Goal: Communication & Community: Ask a question

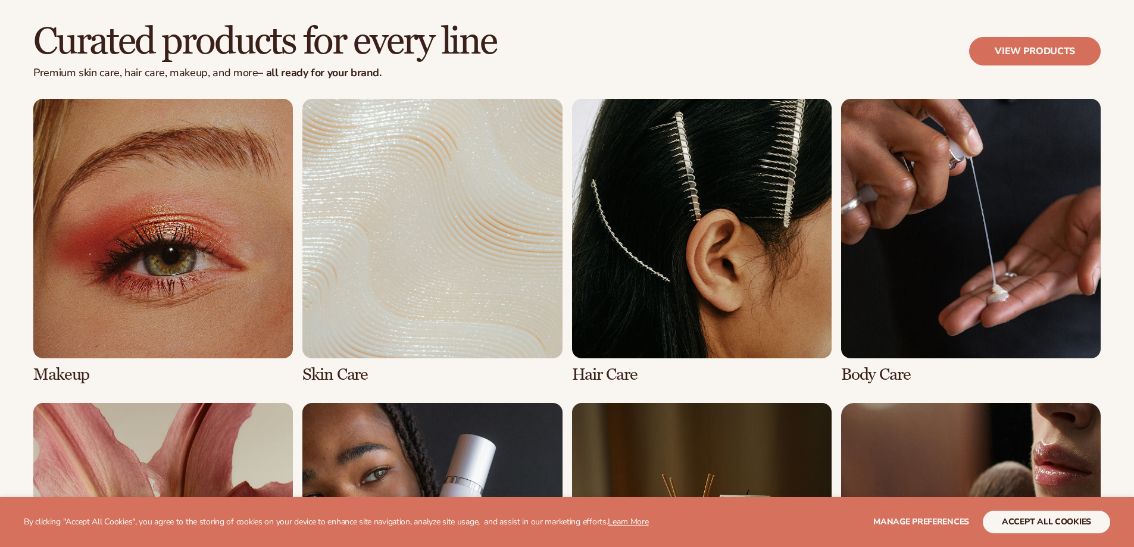
scroll to position [2500, 0]
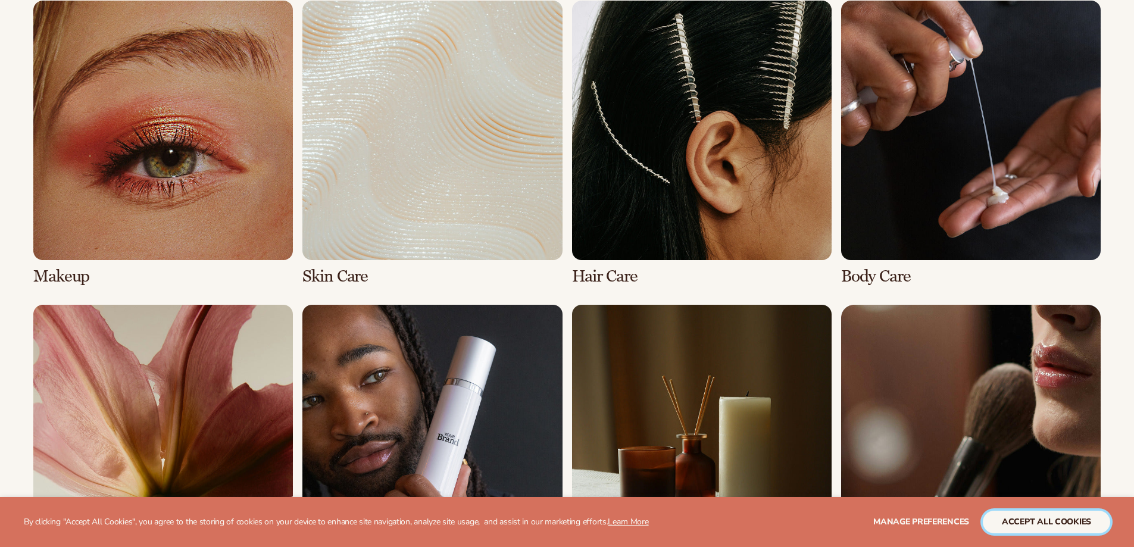
click at [1022, 514] on button "accept all cookies" at bounding box center [1046, 522] width 127 height 23
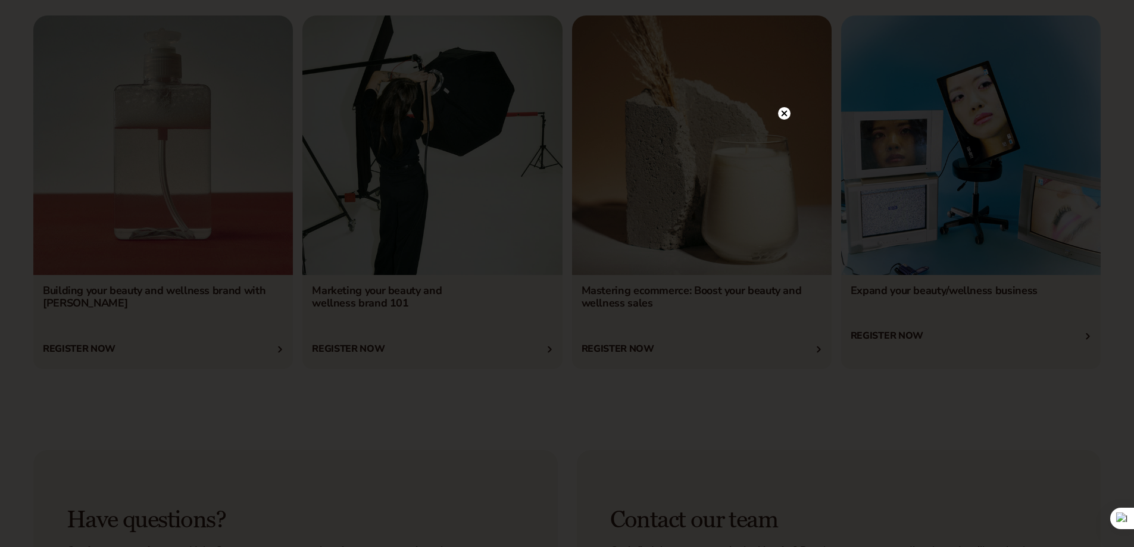
scroll to position [4823, 0]
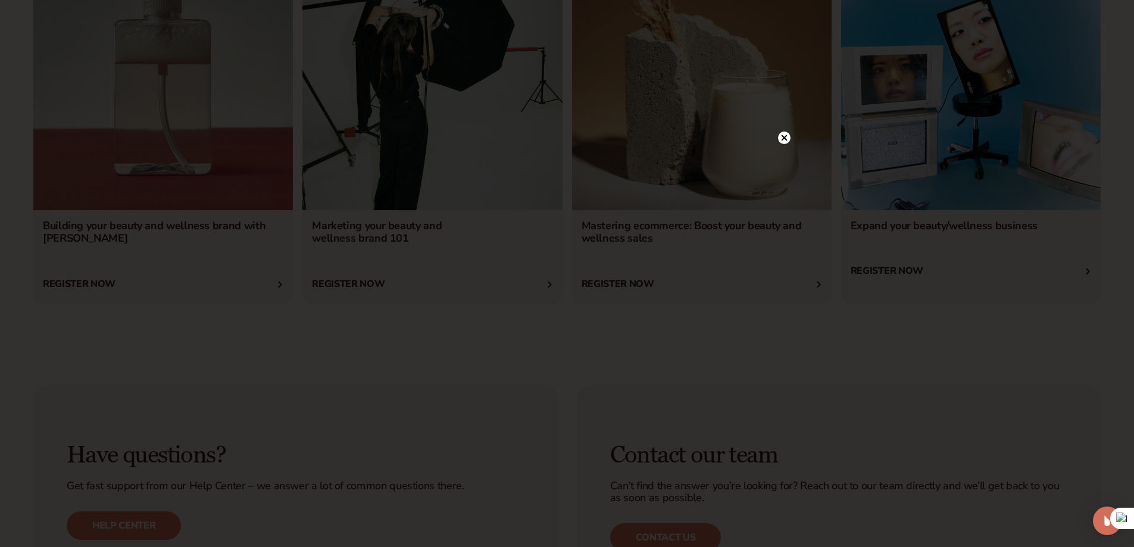
click at [787, 138] on circle at bounding box center [784, 138] width 12 height 12
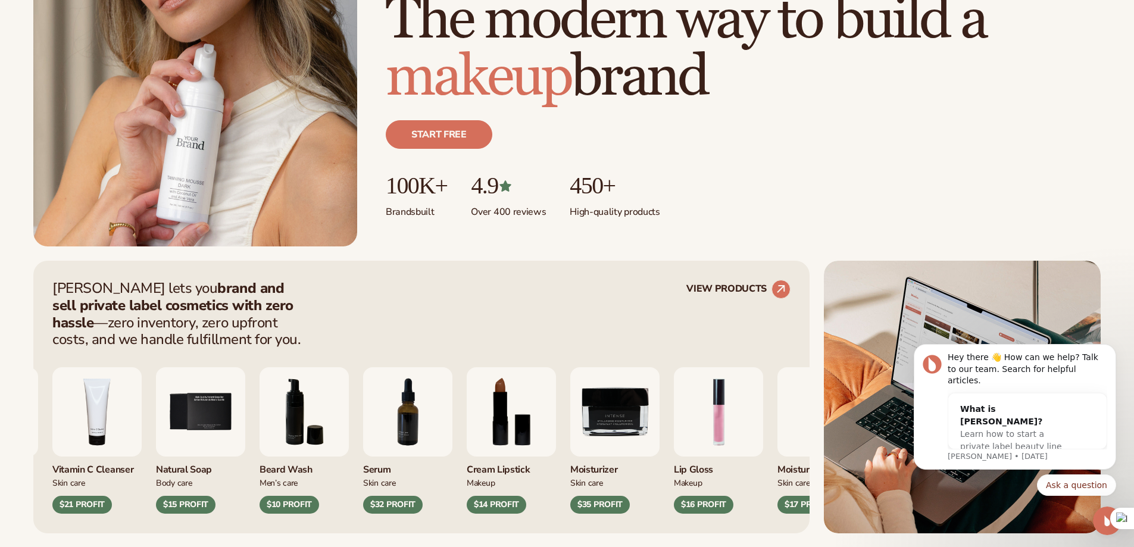
scroll to position [298, 0]
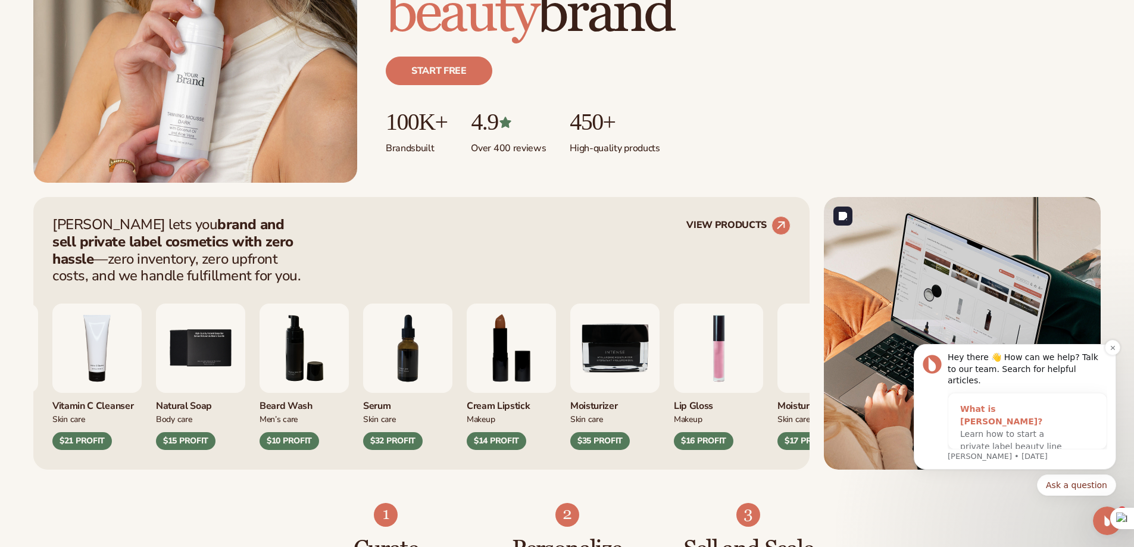
click at [1020, 407] on div "What is [PERSON_NAME]?" at bounding box center [1015, 415] width 111 height 25
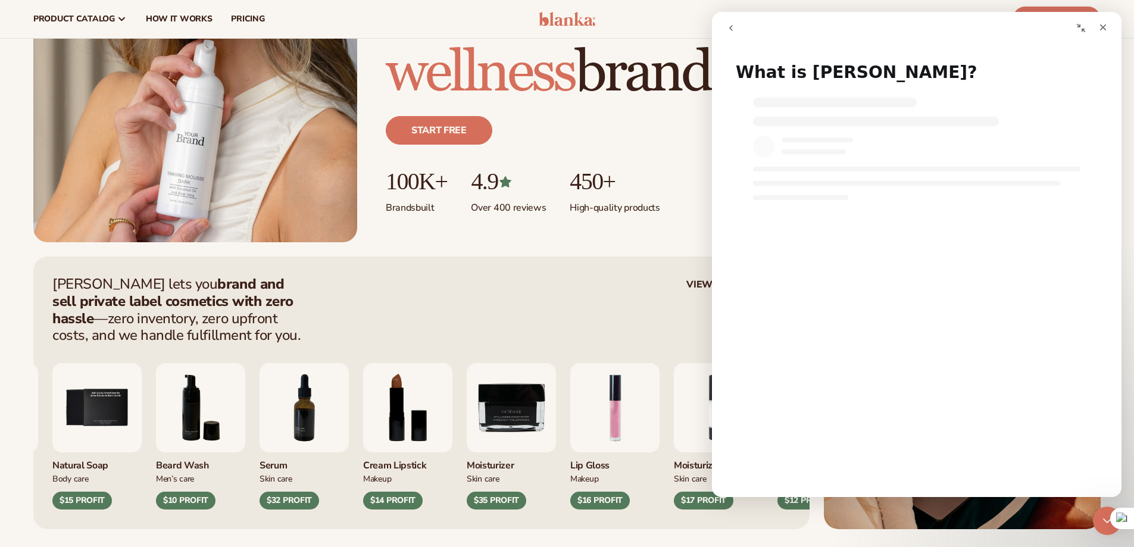
scroll to position [0, 0]
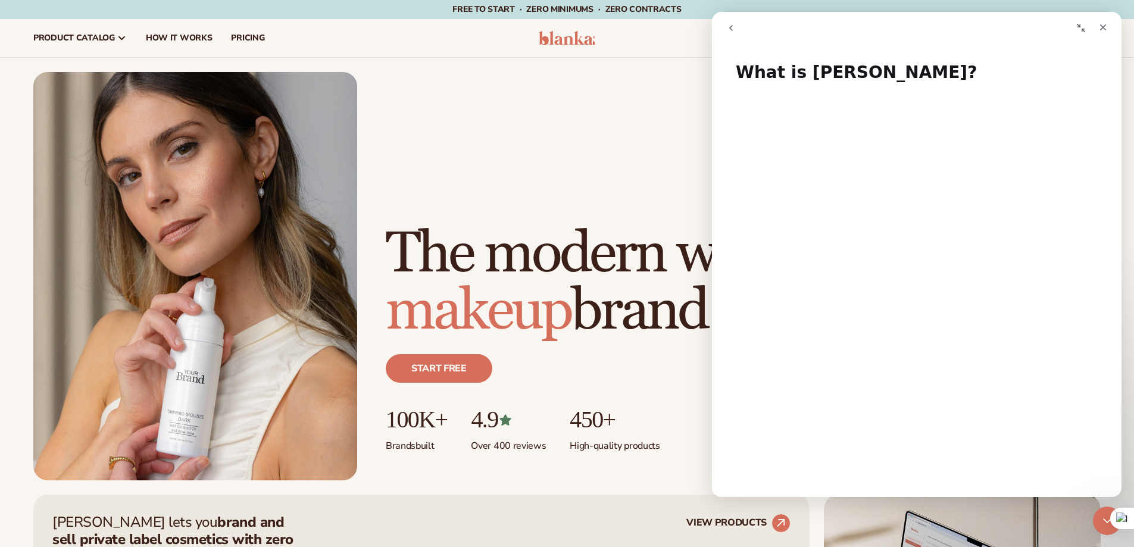
click at [536, 111] on div "Just add your brand. Blanka handles the rest. beauty,[MEDICAL_DATA],wellness,ma…" at bounding box center [566, 276] width 1067 height 408
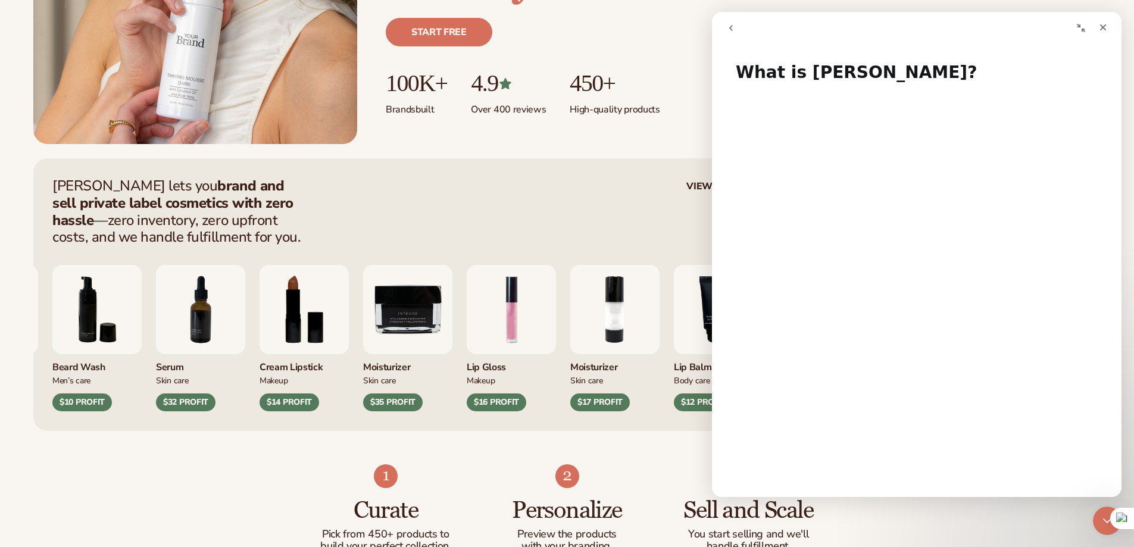
scroll to position [357, 0]
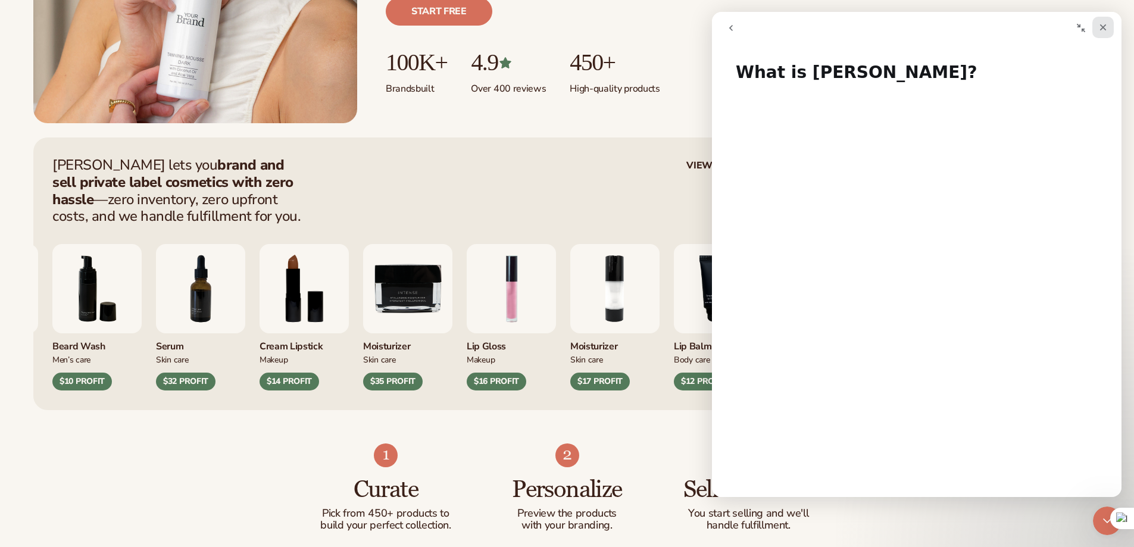
click at [1106, 24] on icon "Close" at bounding box center [1103, 28] width 10 height 10
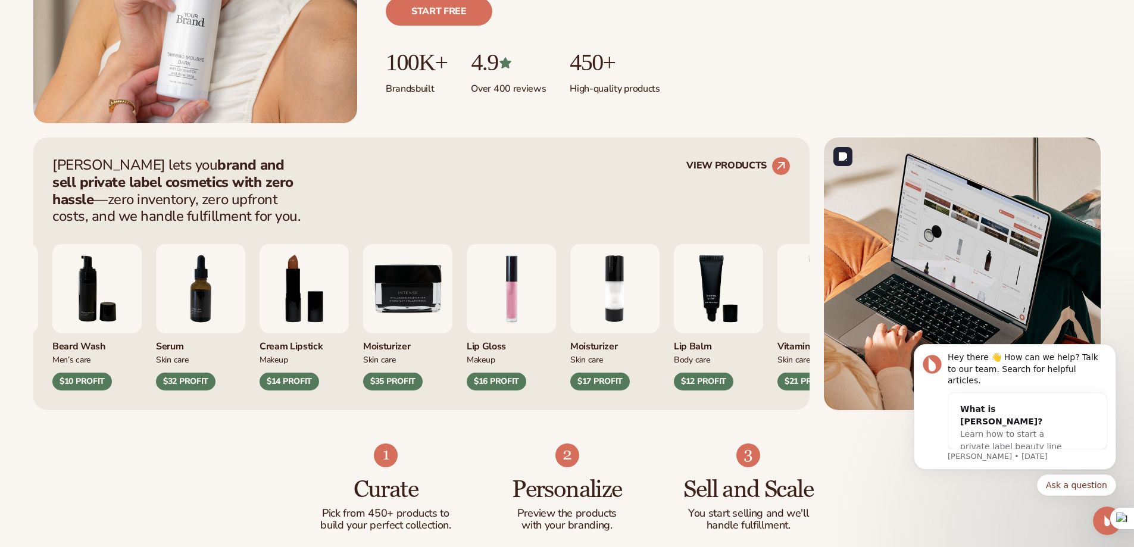
scroll to position [0, 0]
click at [989, 367] on div "Hey there 👋 How can we help? Talk to our team. Search for helpful articles." at bounding box center [1028, 369] width 160 height 35
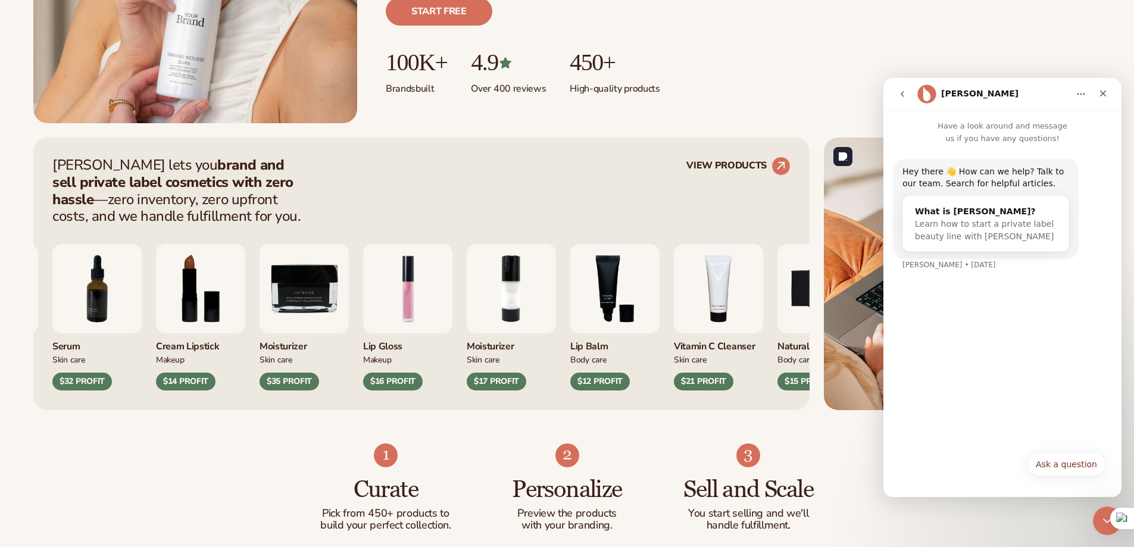
click at [960, 291] on div "Hey there 👋 How can we help? Talk to our team. Search for helpful articles. Wha…" at bounding box center [1002, 295] width 238 height 300
click at [1001, 358] on div "Hey there 👋 How can we help? Talk to our team. Search for helpful articles. Wha…" at bounding box center [1002, 295] width 238 height 300
click at [1068, 454] on button "Ask a question" at bounding box center [1066, 464] width 79 height 24
click at [989, 350] on div "Hey there 👋 How can we help? Talk to our team. Search for helpful articles. Wha…" at bounding box center [1002, 316] width 238 height 342
click at [1058, 316] on div "Ask a question • Just now" at bounding box center [1071, 309] width 80 height 26
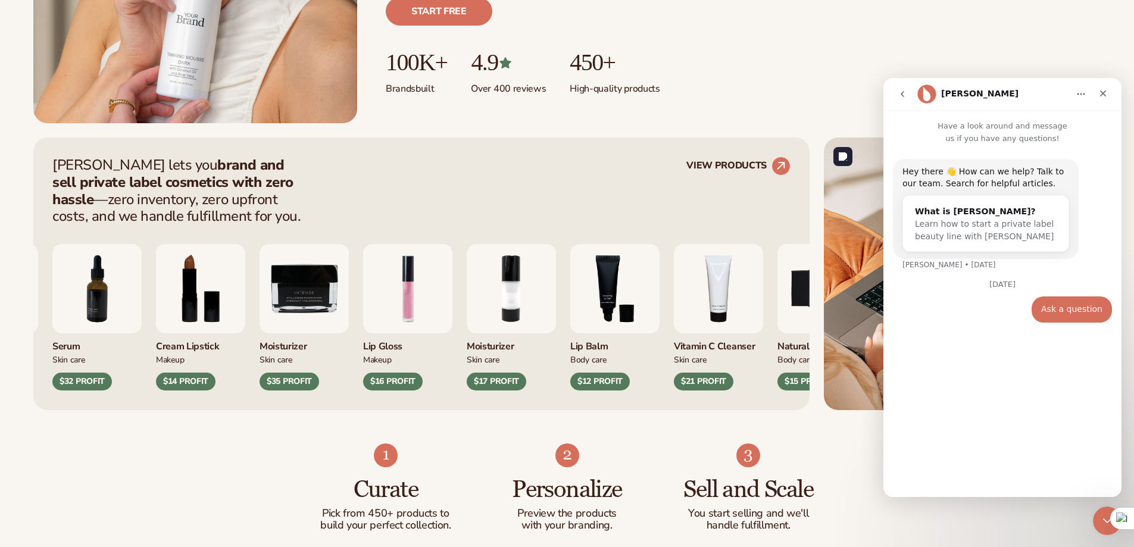
click at [1071, 307] on div "Ask a question" at bounding box center [1071, 310] width 61 height 12
click at [980, 292] on div "[DATE]" at bounding box center [1002, 288] width 219 height 16
click at [966, 326] on div "Ask a question • Just now" at bounding box center [1002, 316] width 219 height 40
click at [953, 421] on input "Your email" at bounding box center [1002, 417] width 199 height 30
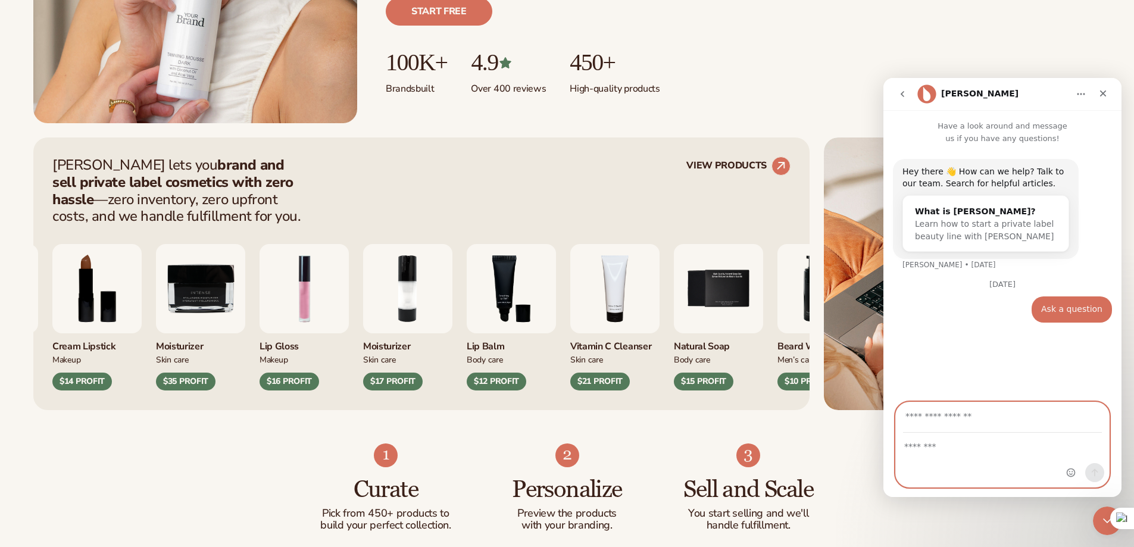
click at [945, 451] on textarea "Message…" at bounding box center [1002, 443] width 213 height 20
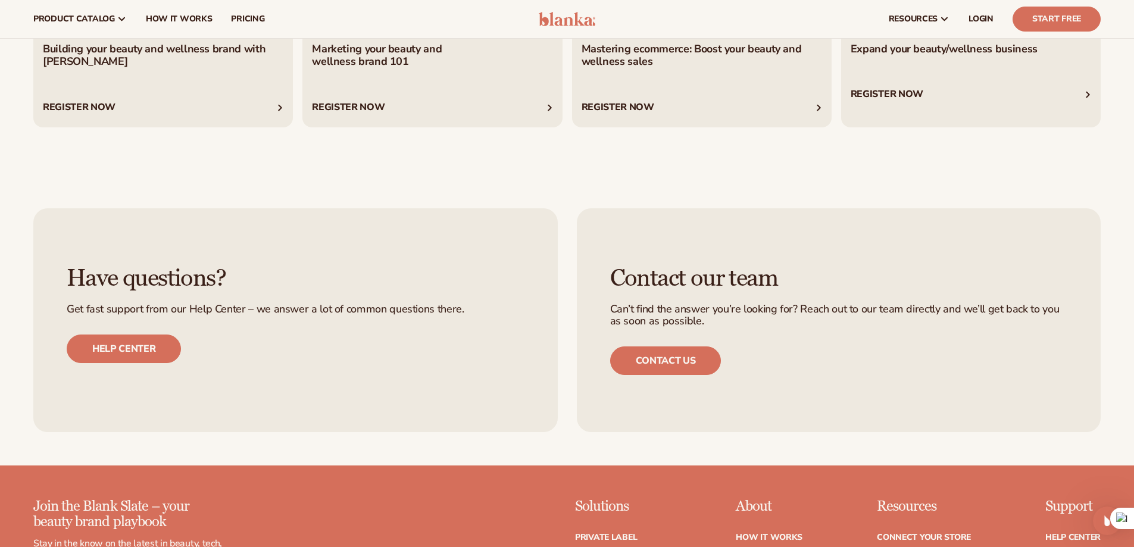
scroll to position [4702, 0]
